Goal: Find specific page/section: Find specific page/section

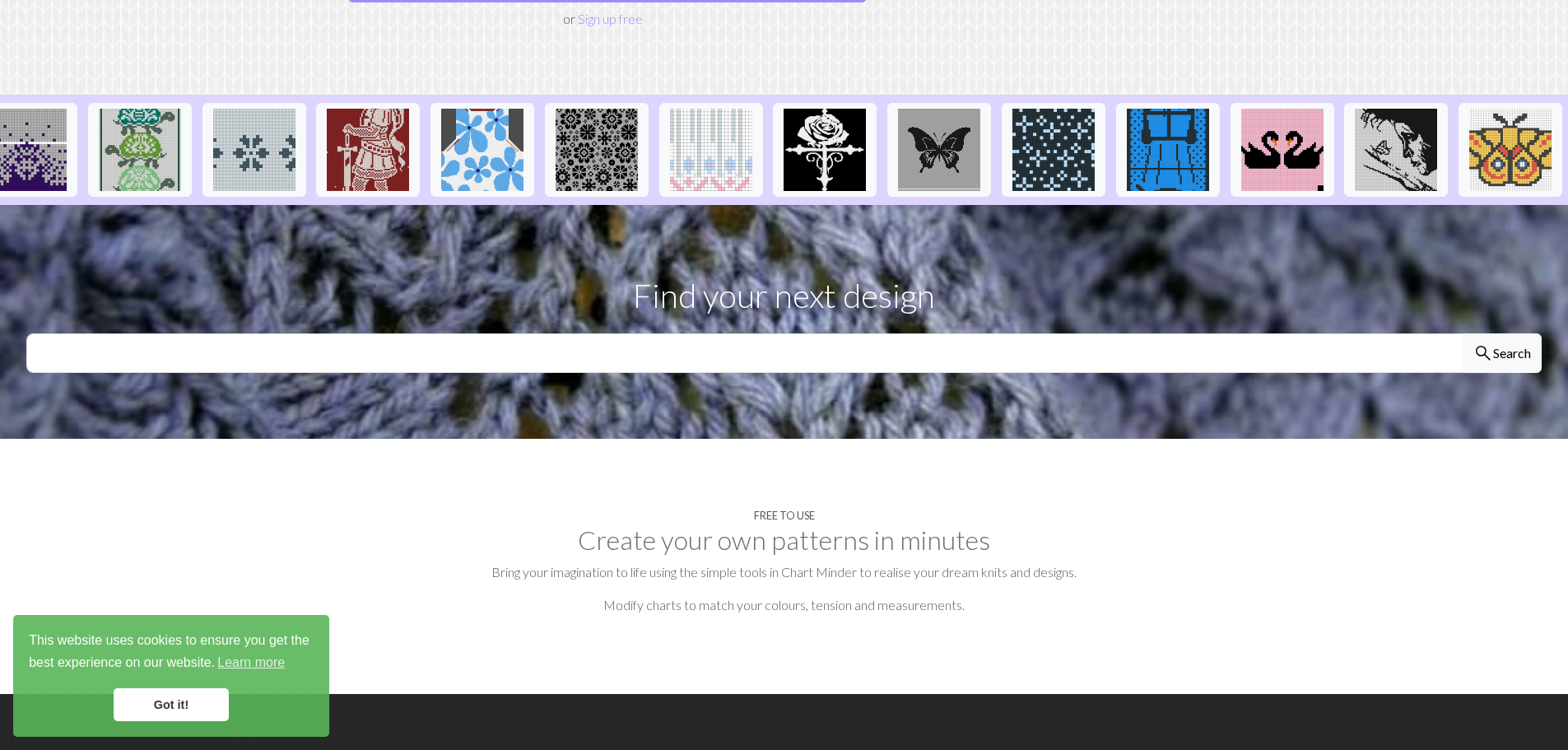
scroll to position [329, 0]
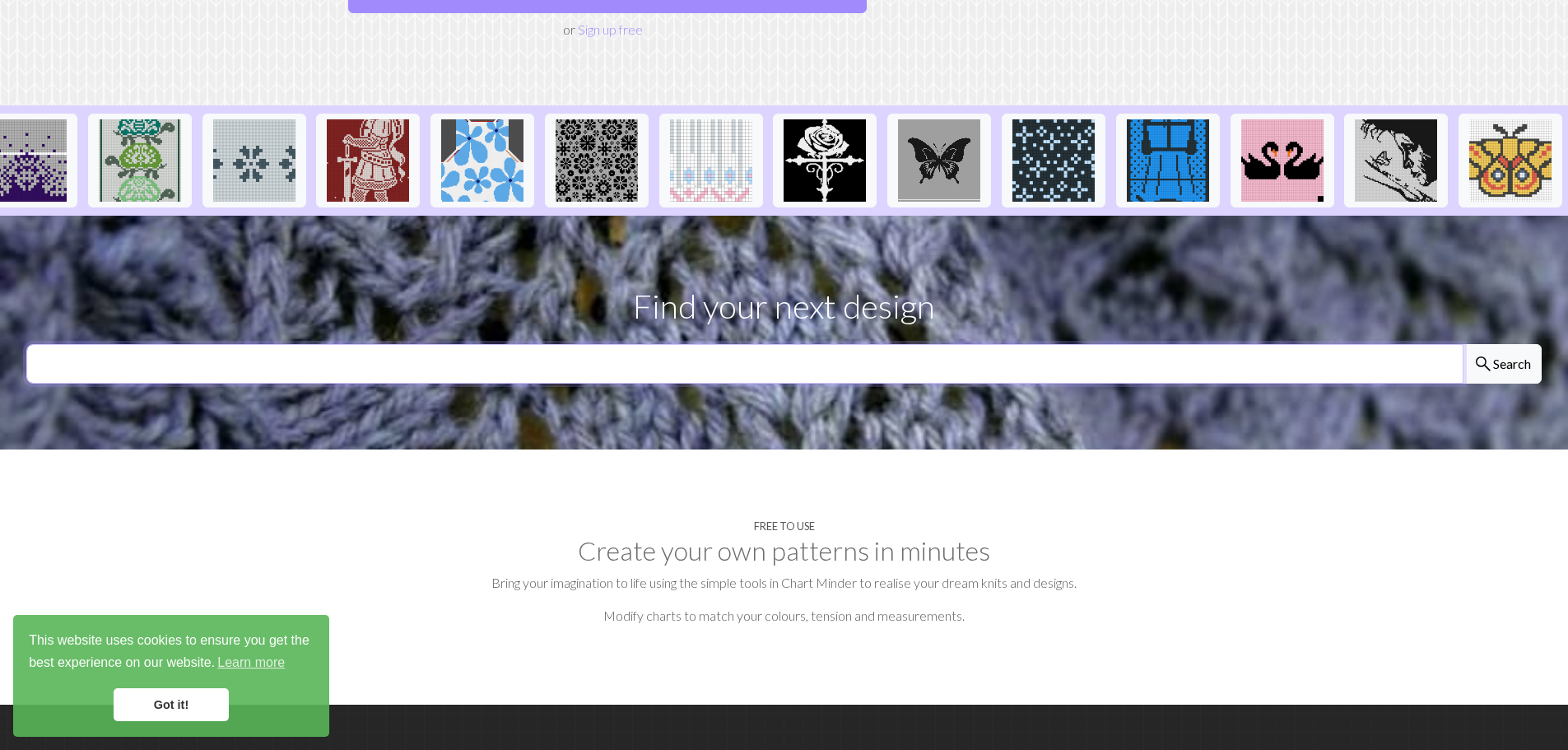
click at [907, 344] on input "text" at bounding box center [744, 363] width 1437 height 40
type input "tetris"
click at [1492, 344] on button "search Search" at bounding box center [1502, 363] width 79 height 40
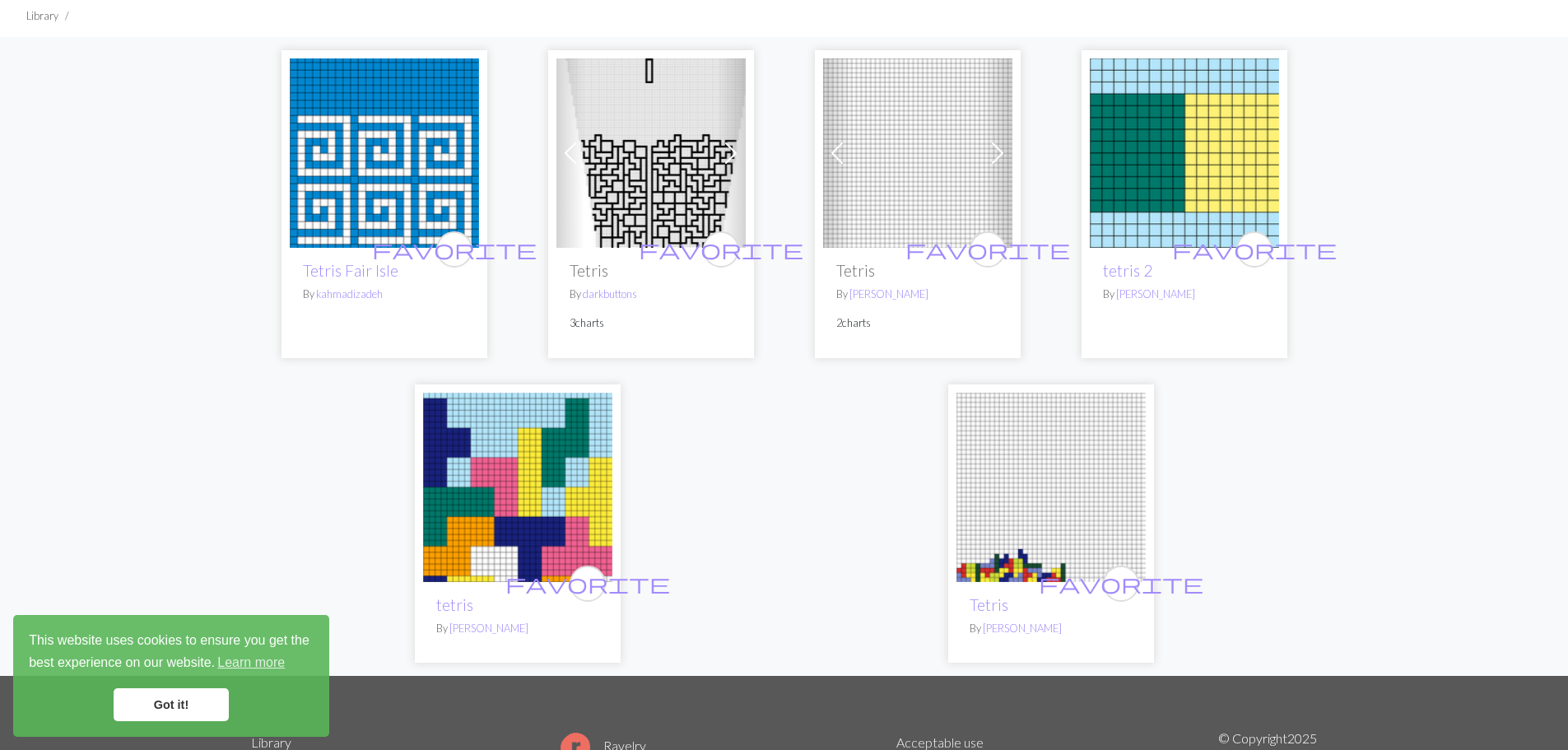
scroll to position [82, 0]
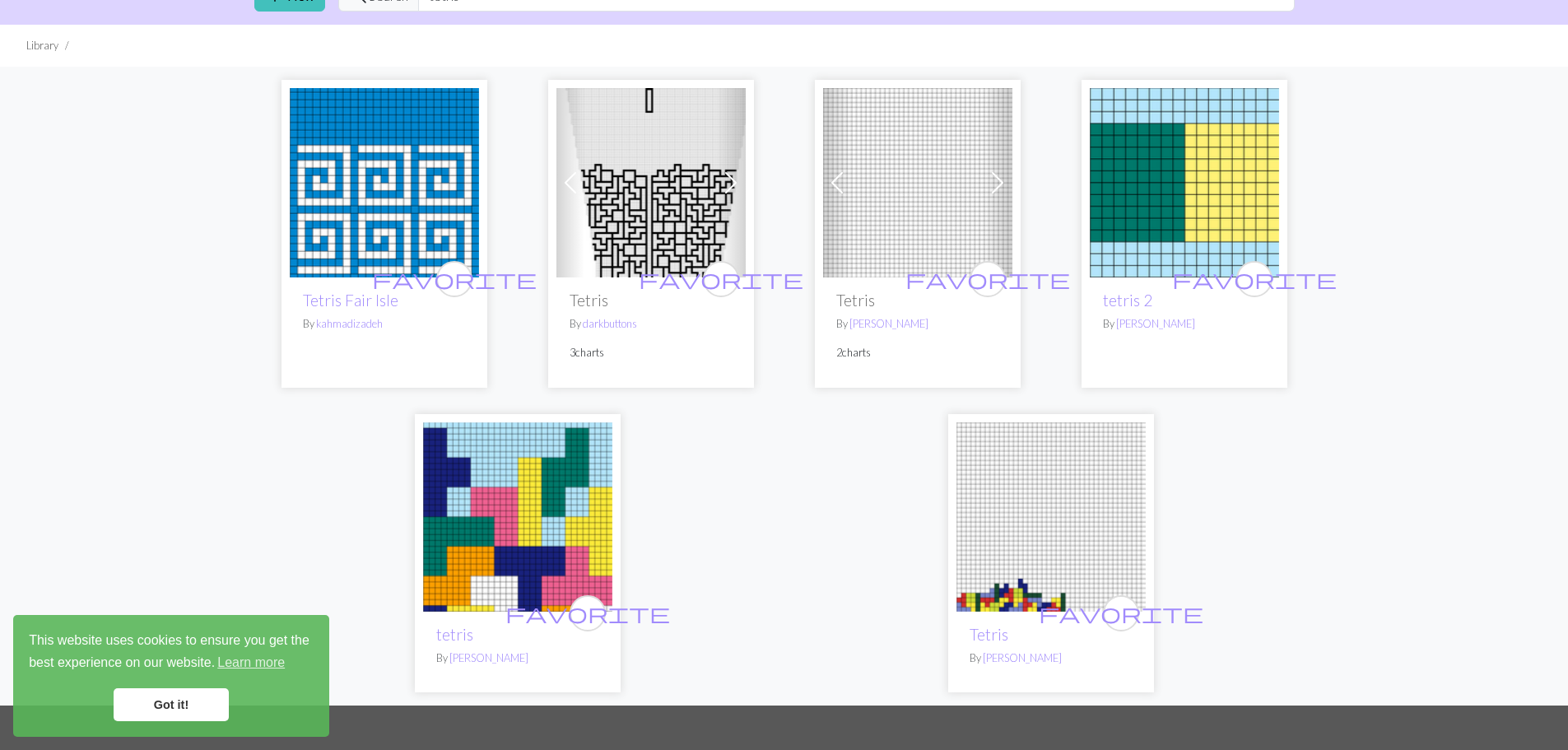
click at [1004, 486] on img at bounding box center [1051, 517] width 189 height 189
